Goal: Information Seeking & Learning: Learn about a topic

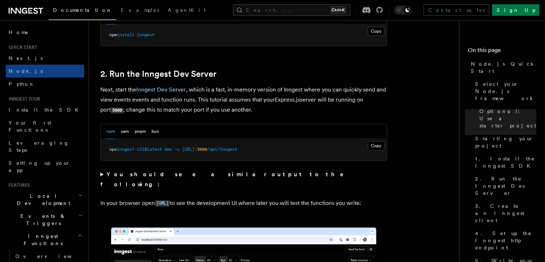
scroll to position [520, 0]
click at [102, 174] on summary "You should see a similar output to the following:" at bounding box center [243, 179] width 287 height 20
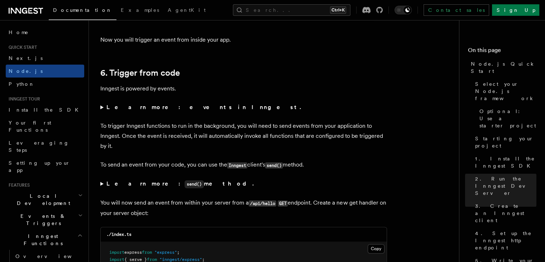
scroll to position [3771, 0]
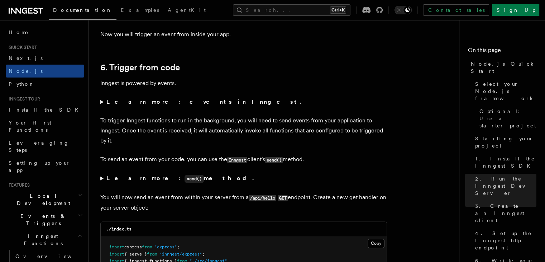
click at [101, 107] on summary "Learn more: events in Inngest." at bounding box center [243, 102] width 287 height 10
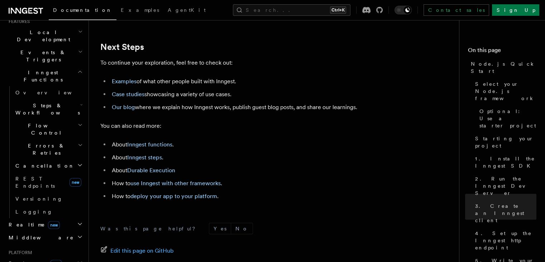
scroll to position [185, 0]
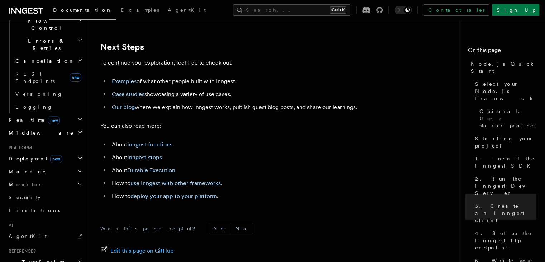
scroll to position [272, 0]
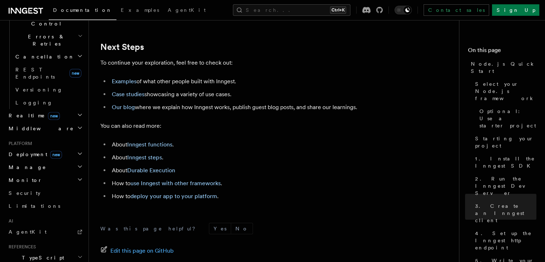
click at [40, 254] on span "TypeScript SDK" at bounding box center [42, 261] width 72 height 14
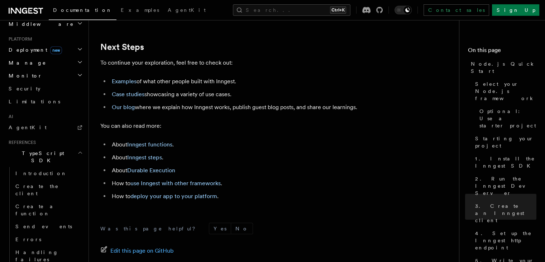
scroll to position [376, 0]
click at [28, 184] on span "Create the client" at bounding box center [36, 190] width 43 height 13
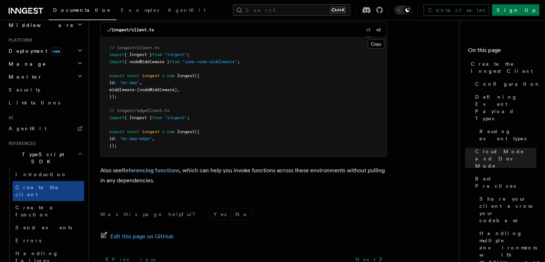
scroll to position [1603, 0]
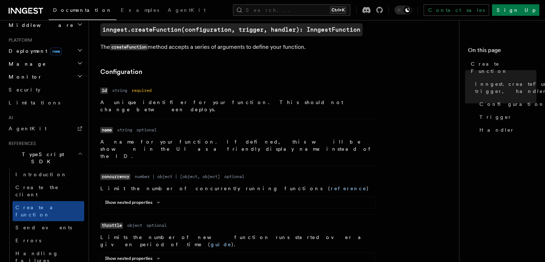
scroll to position [186, 0]
click at [155, 200] on icon at bounding box center [158, 202] width 9 height 4
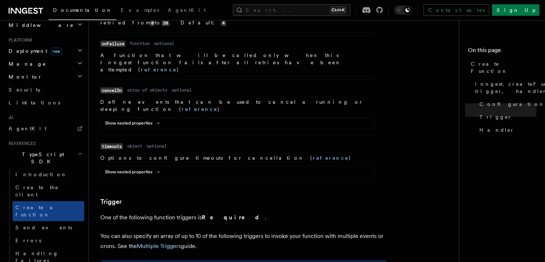
scroll to position [1019, 0]
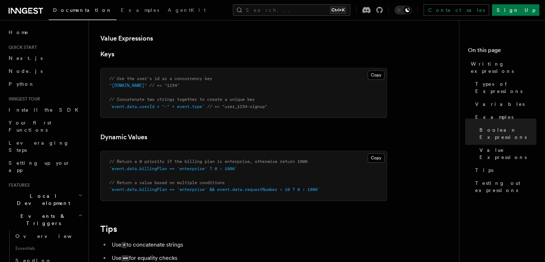
scroll to position [545, 0]
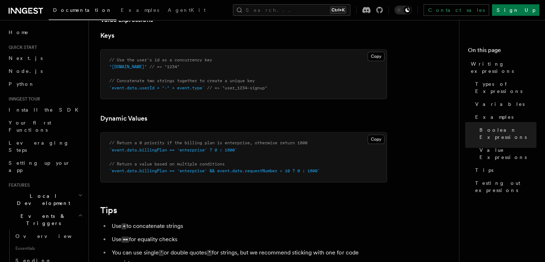
click at [259, 78] on pre "// Use the user's id as a concurrency key "event.data.id" // => "1234" // Conca…" at bounding box center [244, 73] width 286 height 49
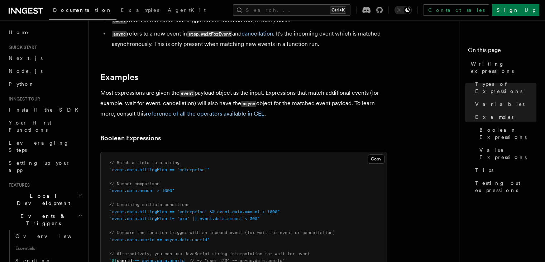
scroll to position [261, 0]
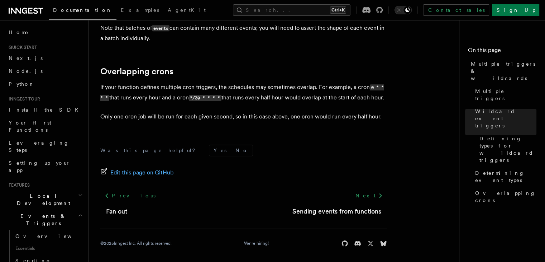
scroll to position [866, 0]
click at [337, 216] on link "Sending events from functions" at bounding box center [336, 211] width 89 height 10
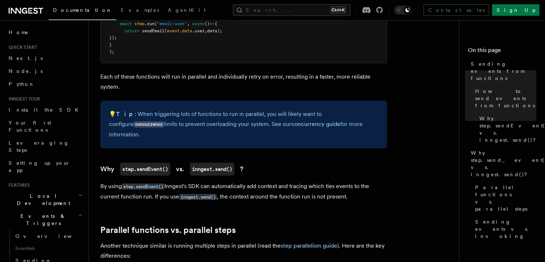
scroll to position [674, 0]
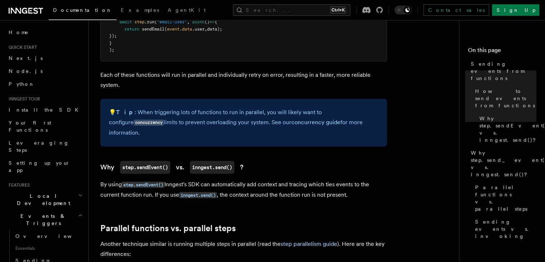
click at [308, 240] on link "step parallelism guide" at bounding box center [309, 243] width 57 height 7
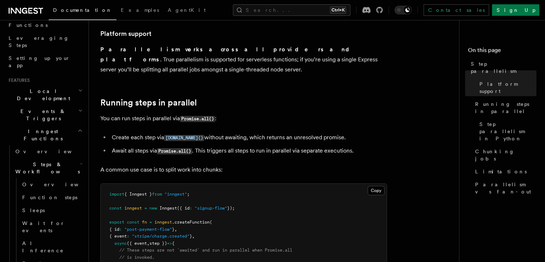
scroll to position [105, 0]
click at [37, 181] on span "Overview" at bounding box center [59, 184] width 74 height 6
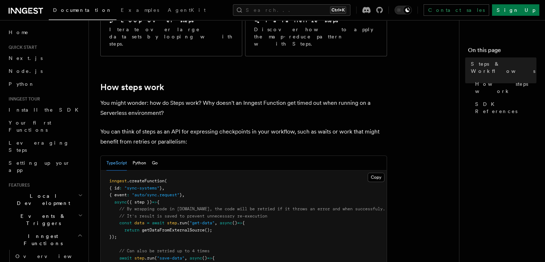
click at [78, 234] on icon "button" at bounding box center [79, 235] width 3 height 2
click at [42, 212] on span "Events & Triggers" at bounding box center [42, 219] width 72 height 14
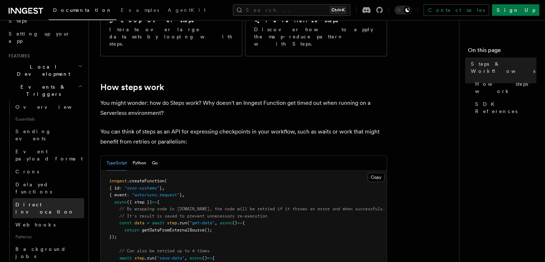
scroll to position [130, 0]
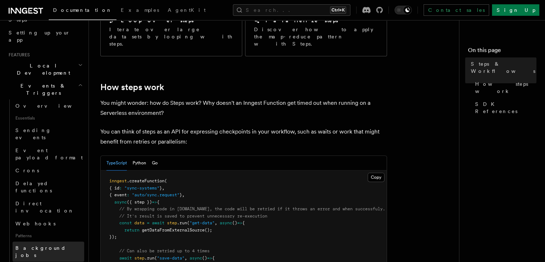
click at [29, 245] on span "Background jobs" at bounding box center [40, 251] width 51 height 13
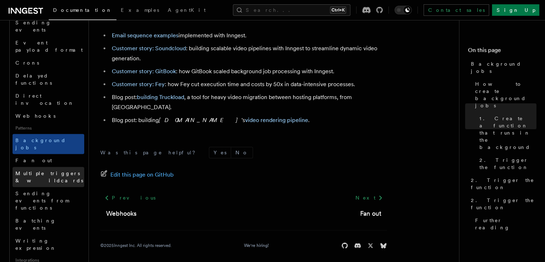
scroll to position [239, 0]
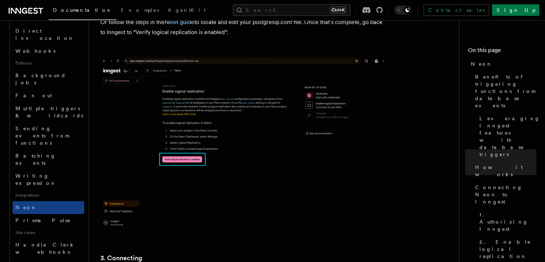
scroll to position [302, 0]
click at [34, 218] on span "Prisma Pulse" at bounding box center [43, 221] width 56 height 6
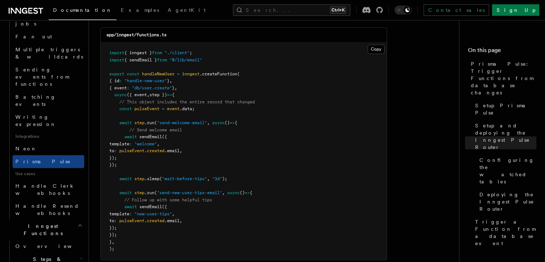
scroll to position [361, 0]
